Goal: Task Accomplishment & Management: Use online tool/utility

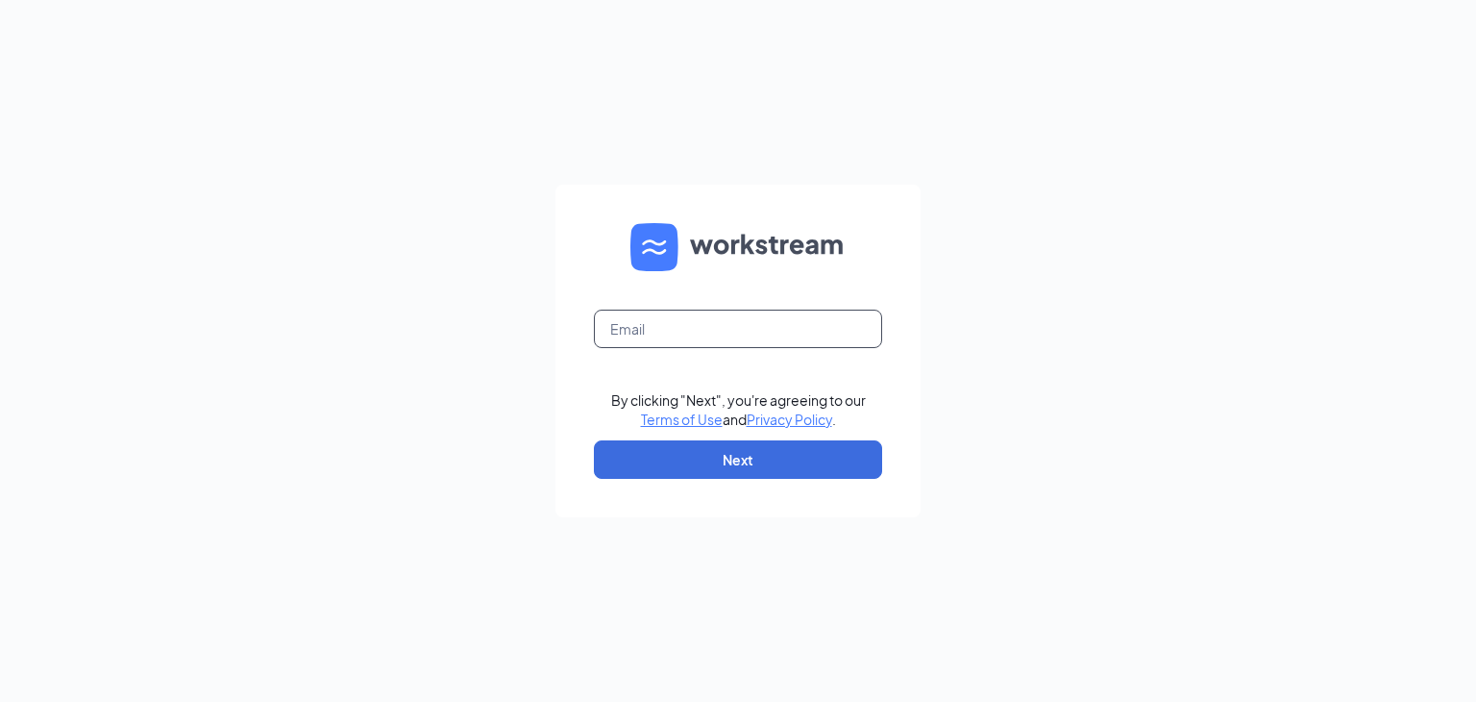
click at [662, 322] on input "text" at bounding box center [738, 329] width 288 height 38
type input "[PERSON_NAME][EMAIL_ADDRESS][DOMAIN_NAME]"
click at [631, 455] on button "Next" at bounding box center [738, 459] width 288 height 38
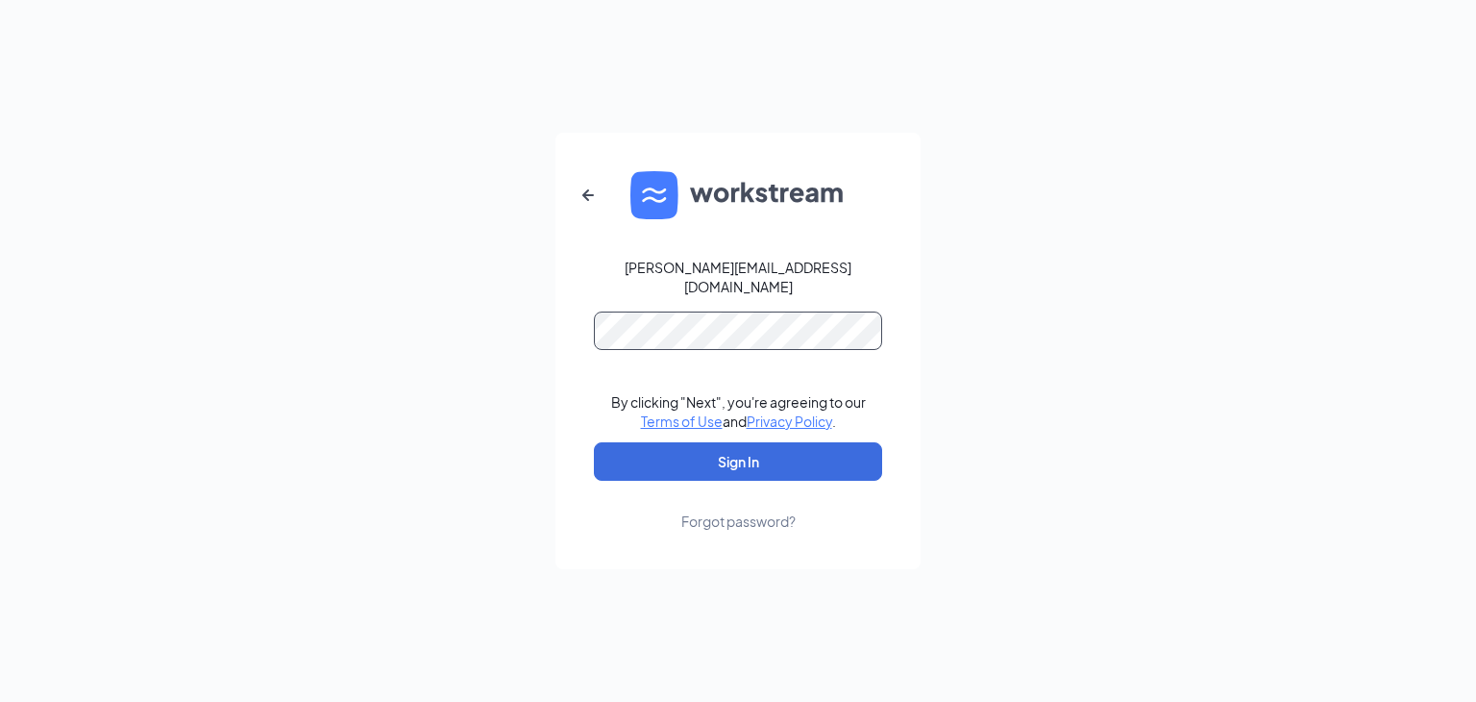
click at [594, 442] on button "Sign In" at bounding box center [738, 461] width 288 height 38
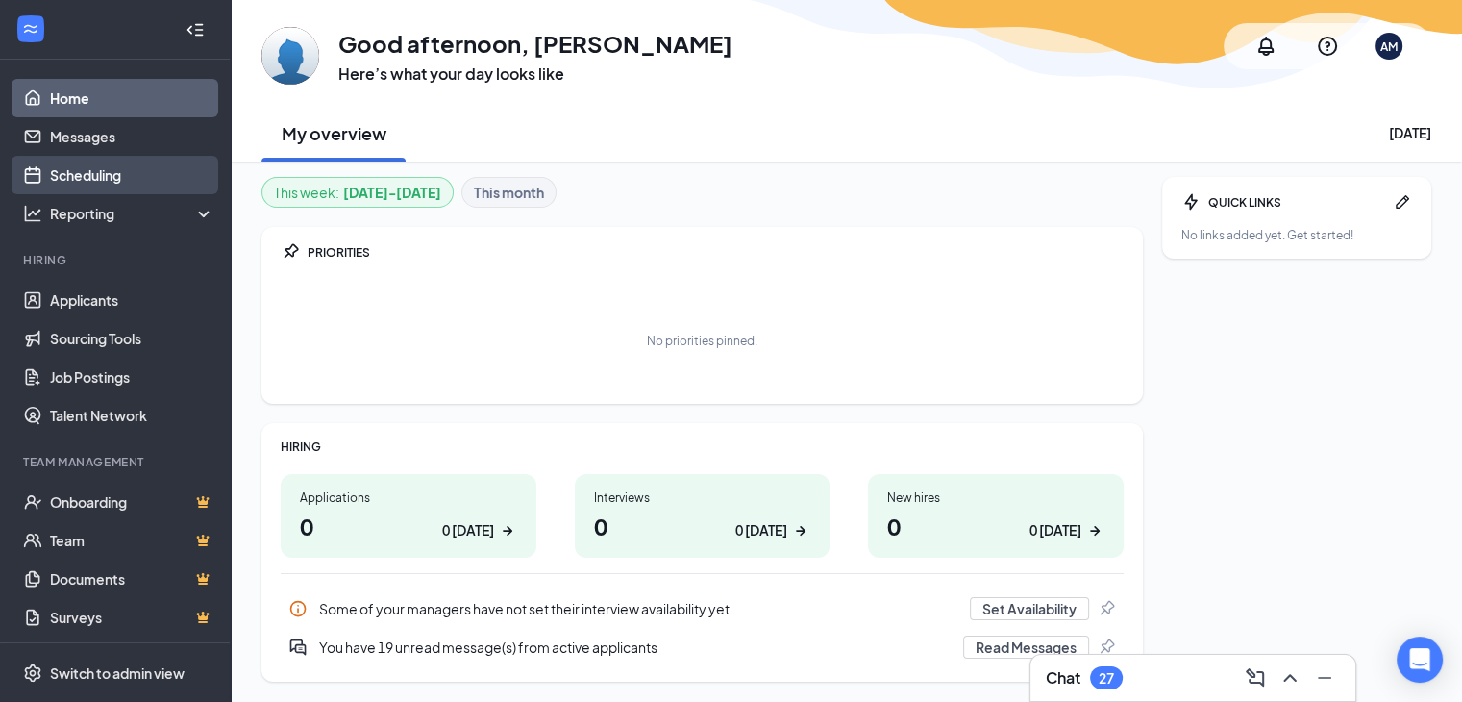
click at [96, 186] on link "Scheduling" at bounding box center [132, 175] width 164 height 38
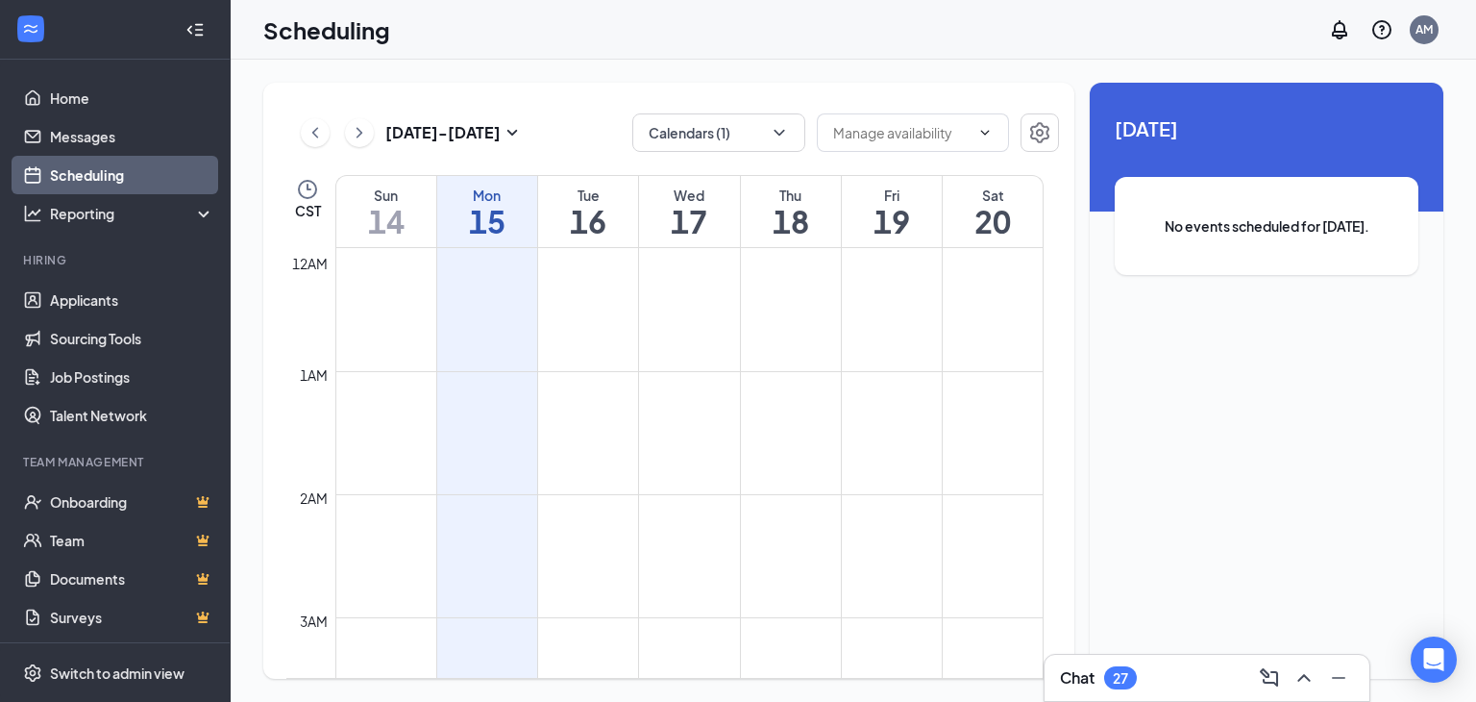
scroll to position [945, 0]
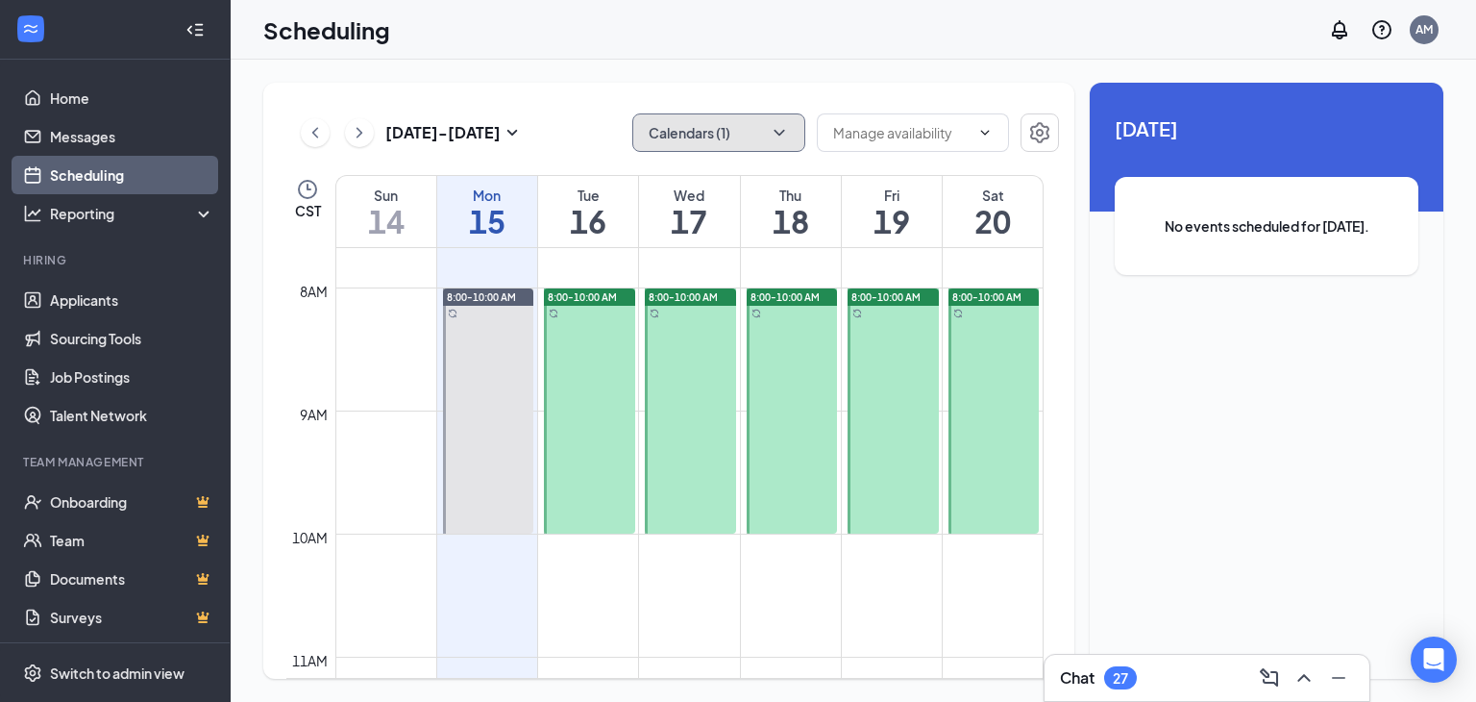
click at [781, 128] on icon "ChevronDown" at bounding box center [779, 132] width 19 height 19
click at [839, 50] on div "Scheduling AM" at bounding box center [854, 30] width 1246 height 60
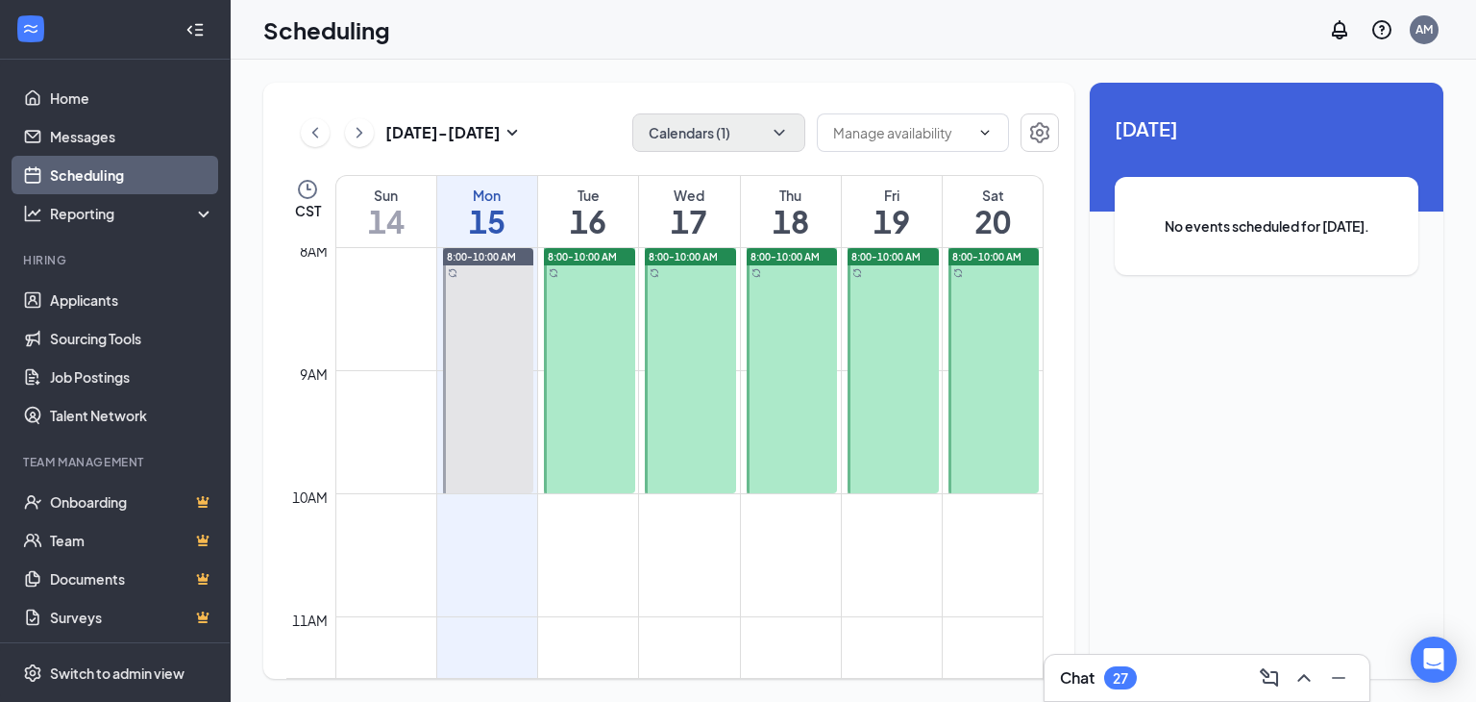
scroll to position [957, 0]
